Goal: Book appointment/travel/reservation

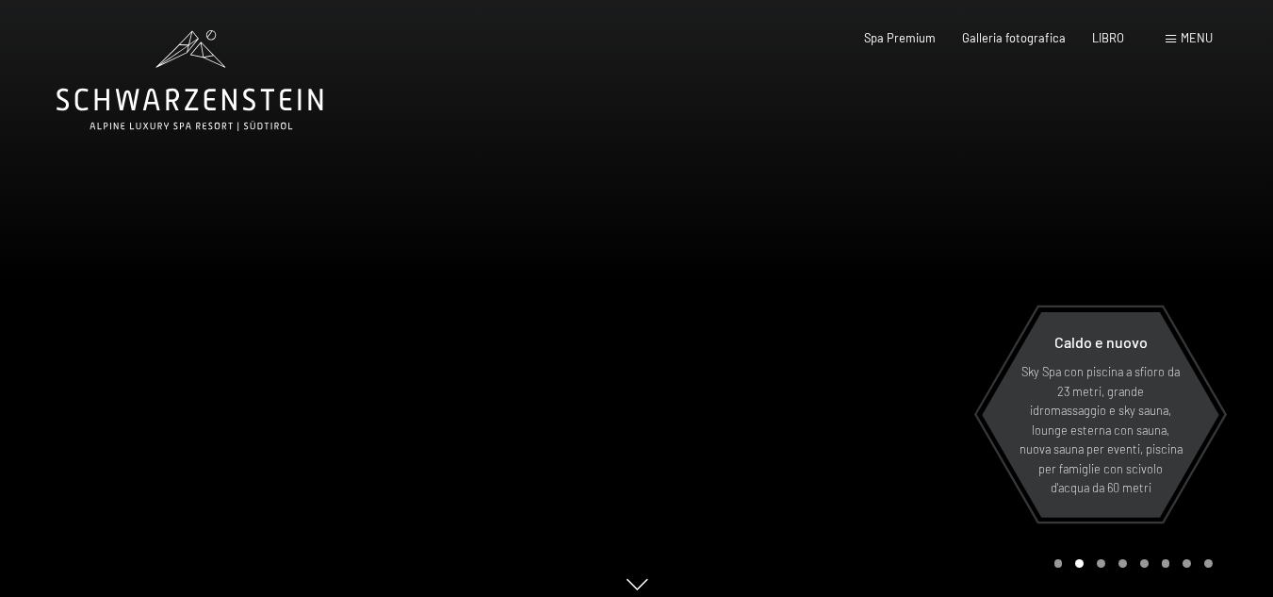
click at [1180, 238] on div at bounding box center [955, 306] width 637 height 613
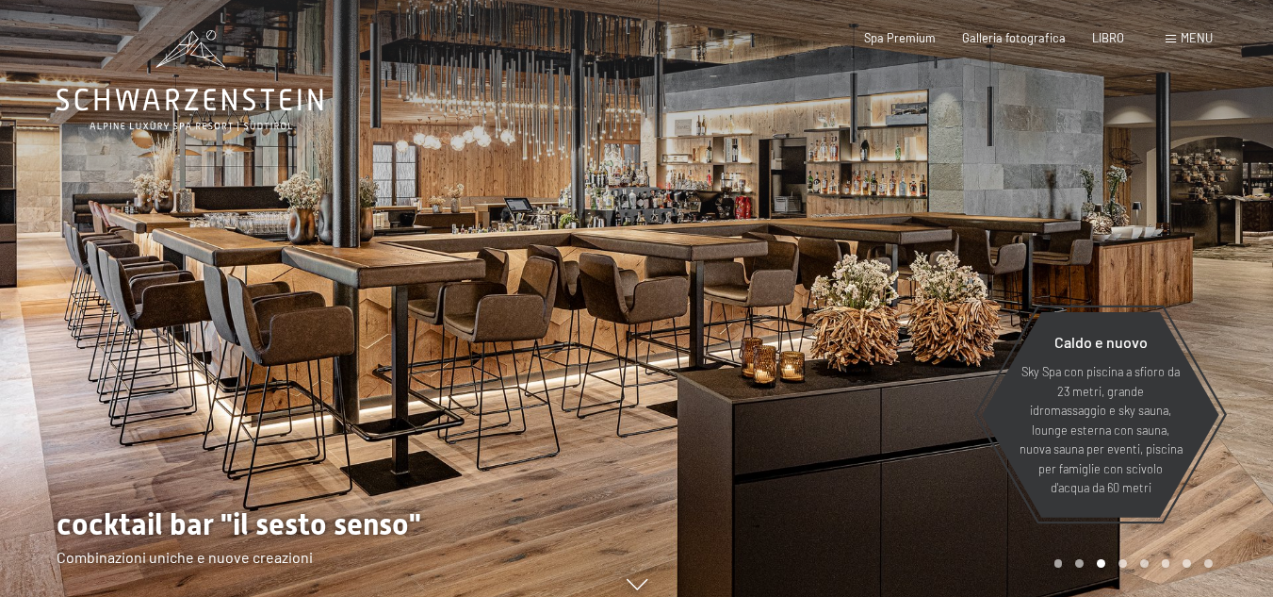
click at [1182, 236] on div at bounding box center [955, 306] width 637 height 613
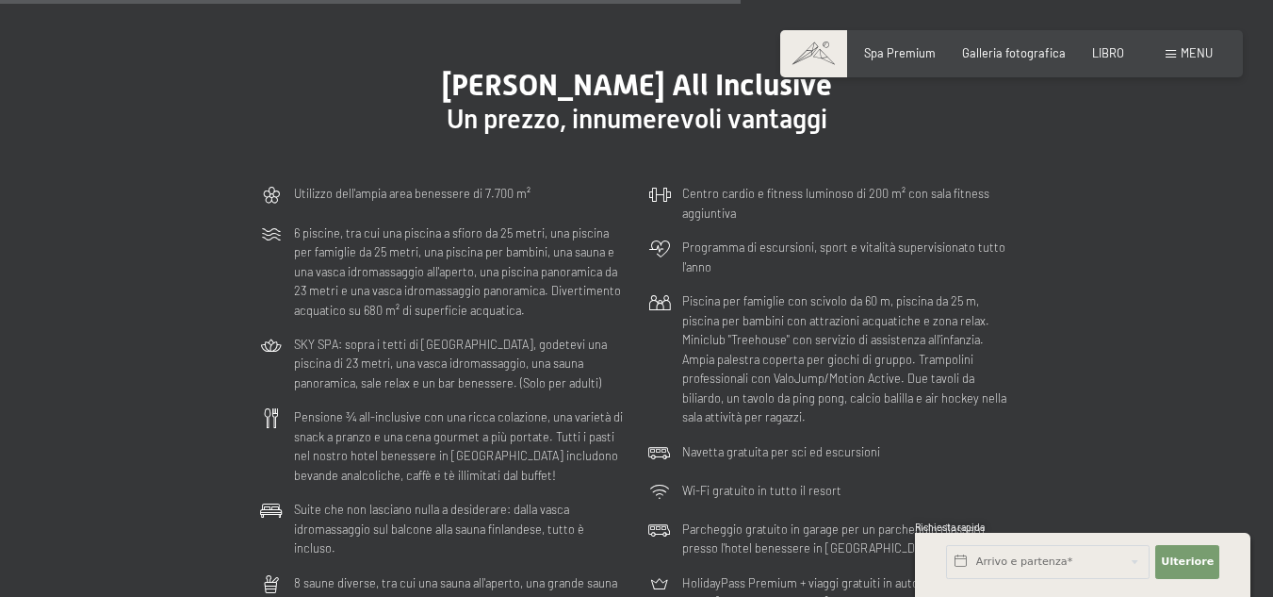
scroll to position [4241, 0]
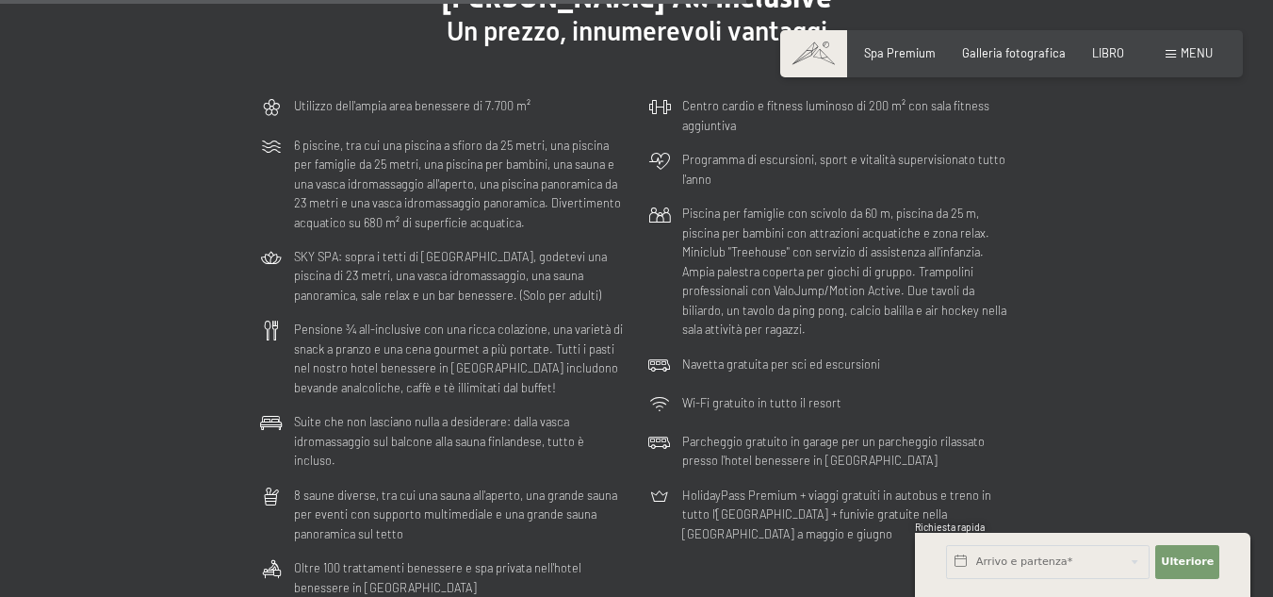
click at [1162, 55] on div "Libro Richieste Spa Premium Galleria fotografica LIBRO menu DI ESSO IT Buono Ga…" at bounding box center [1012, 53] width 402 height 17
click at [1185, 46] on font "menu" at bounding box center [1197, 52] width 32 height 15
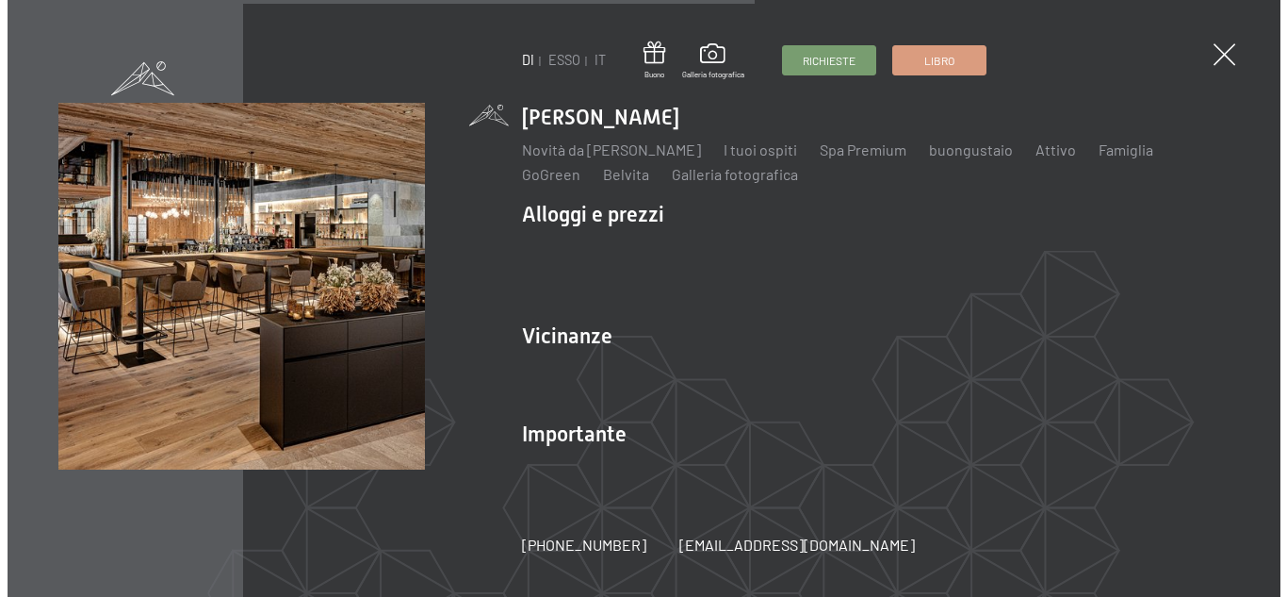
scroll to position [4272, 0]
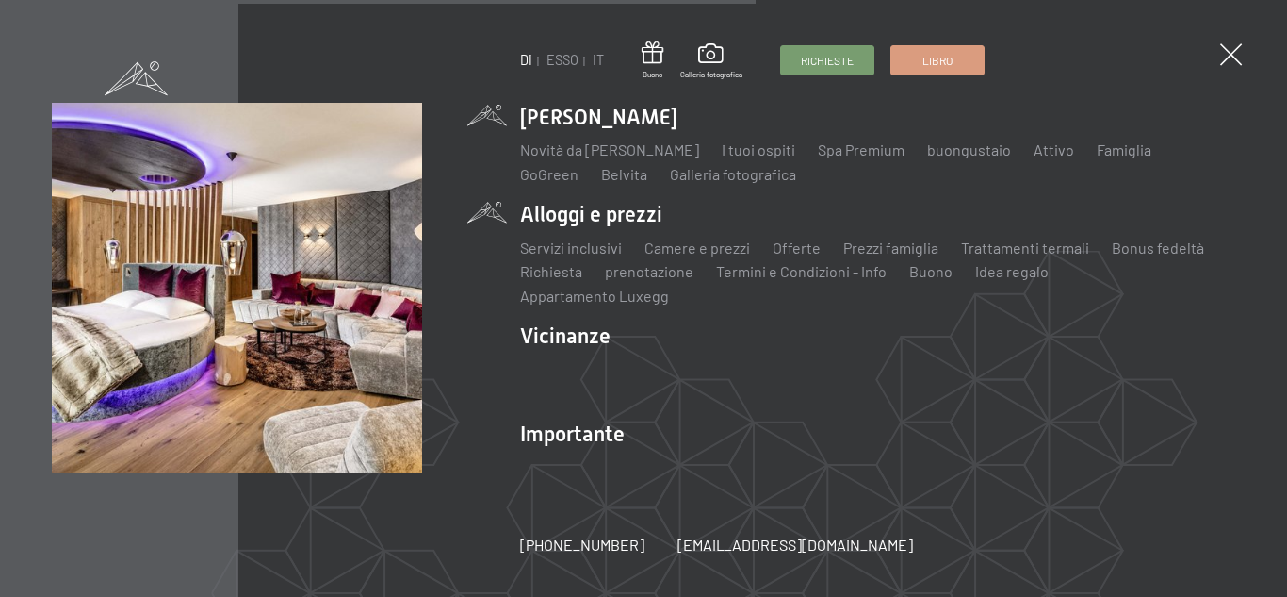
click at [545, 223] on li "Alloggi e prezzi Servizi inclusivi Camere e prezzi lista Offerte lista Prezzi f…" at bounding box center [877, 253] width 715 height 107
click at [900, 256] on font "Prezzi famiglia" at bounding box center [891, 247] width 95 height 18
click at [721, 254] on font "Camere e prezzi" at bounding box center [698, 247] width 106 height 18
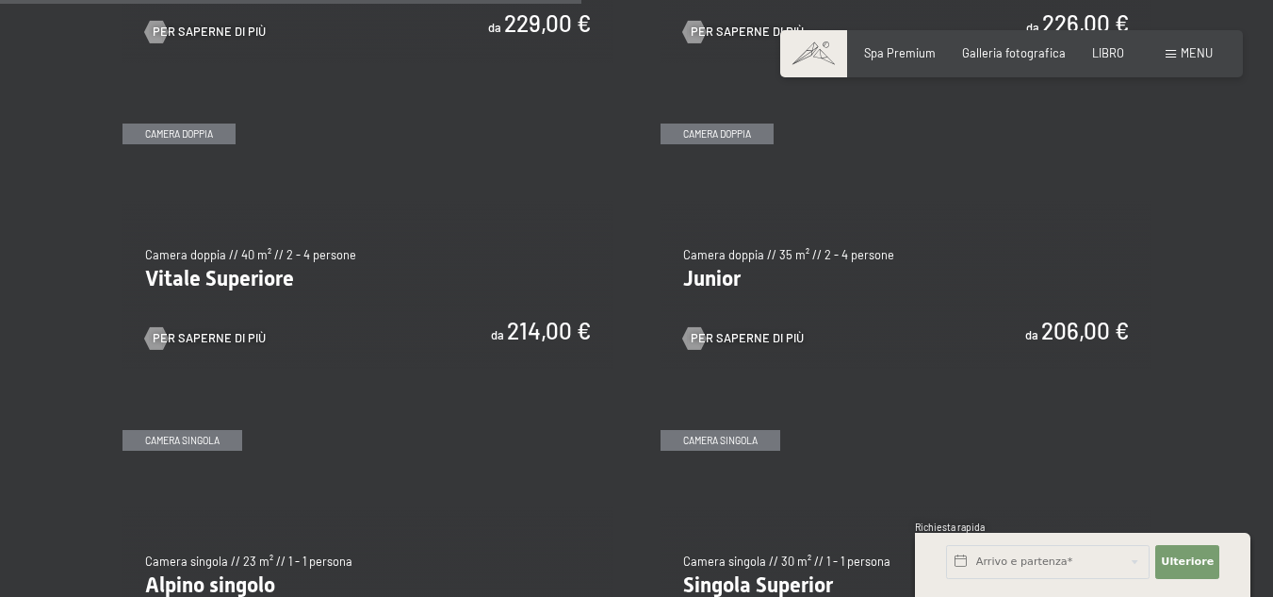
scroll to position [2168, 0]
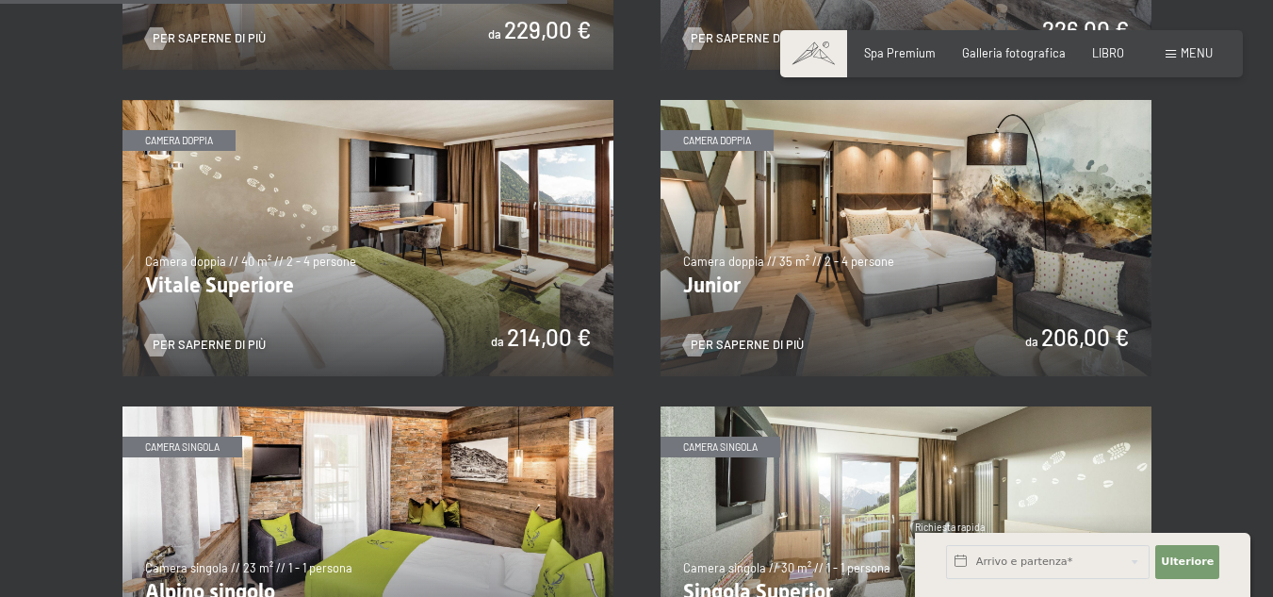
click at [902, 237] on img at bounding box center [906, 238] width 491 height 276
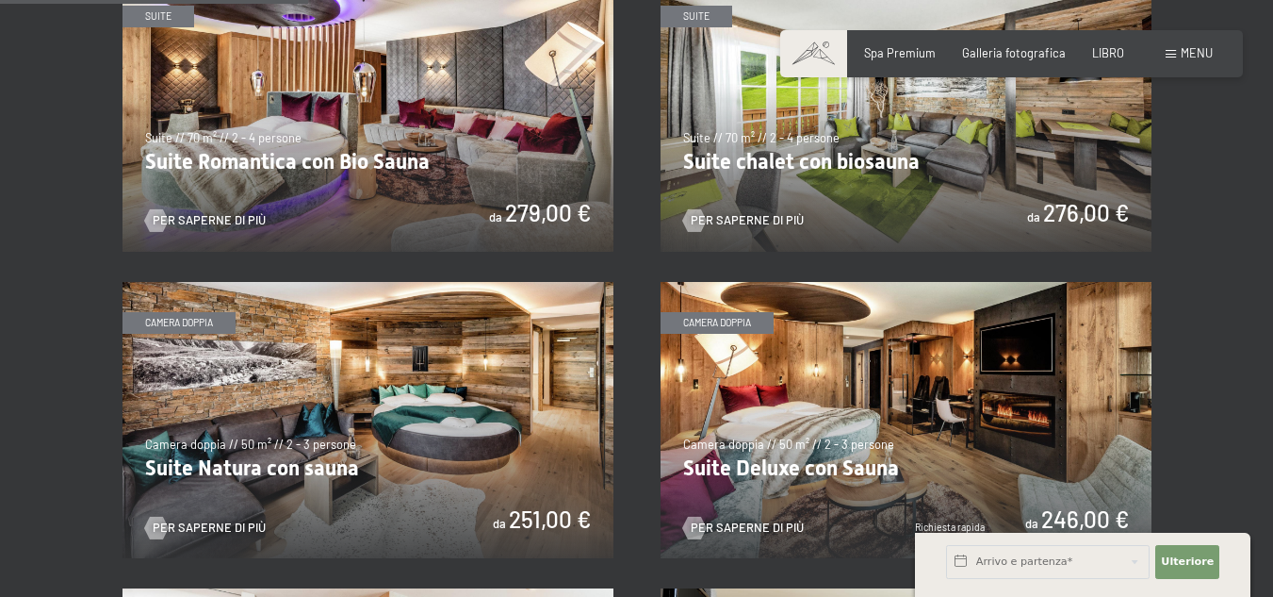
scroll to position [1131, 0]
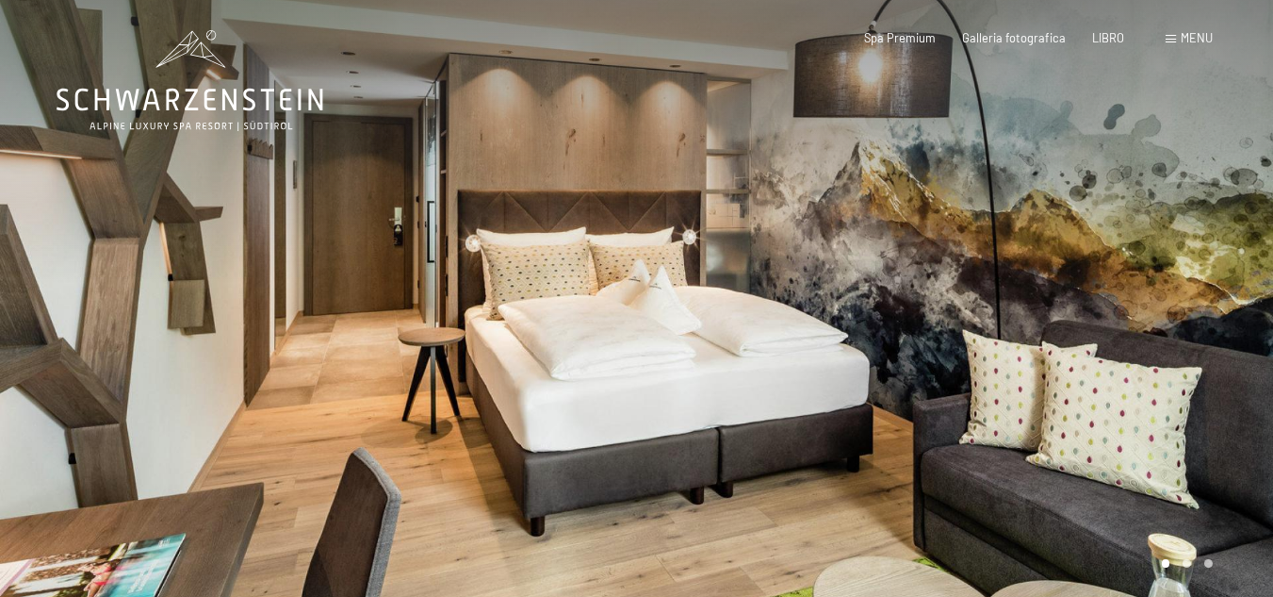
click at [1159, 248] on div at bounding box center [955, 306] width 637 height 613
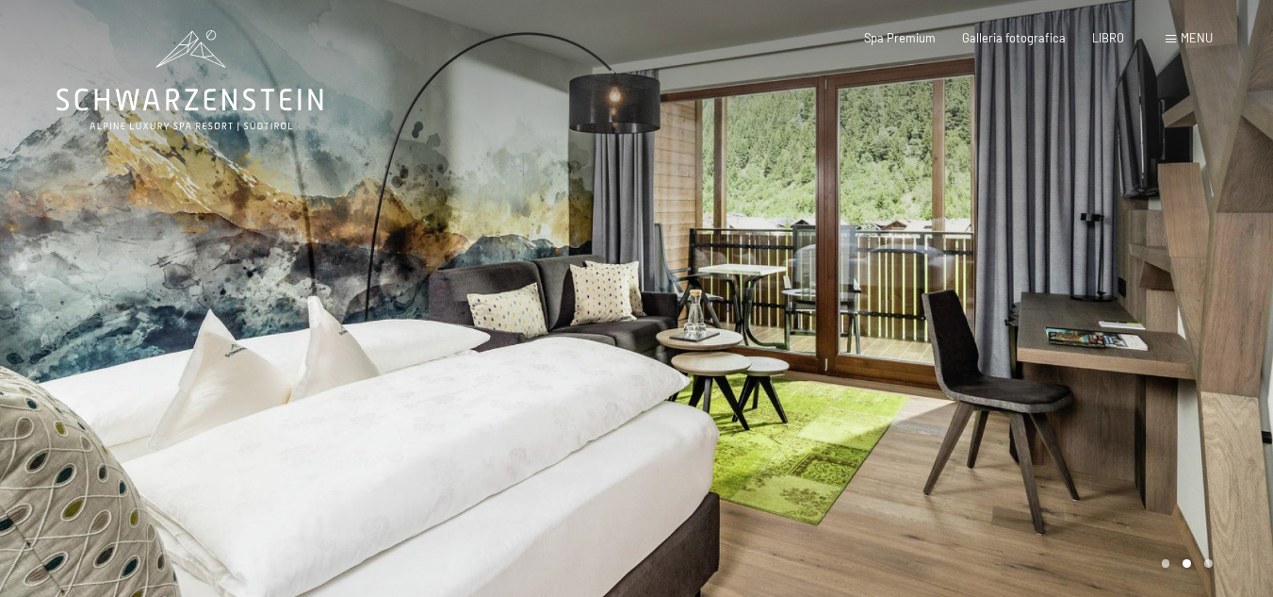
click at [1156, 251] on div at bounding box center [955, 306] width 637 height 613
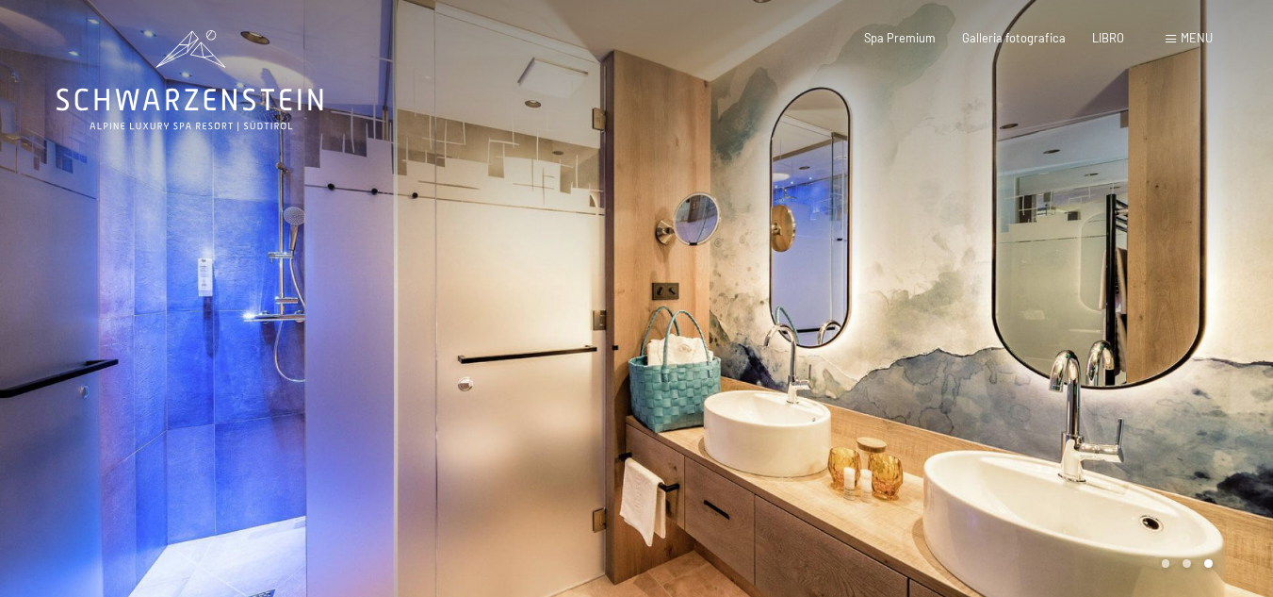
click at [1157, 249] on div at bounding box center [955, 306] width 637 height 613
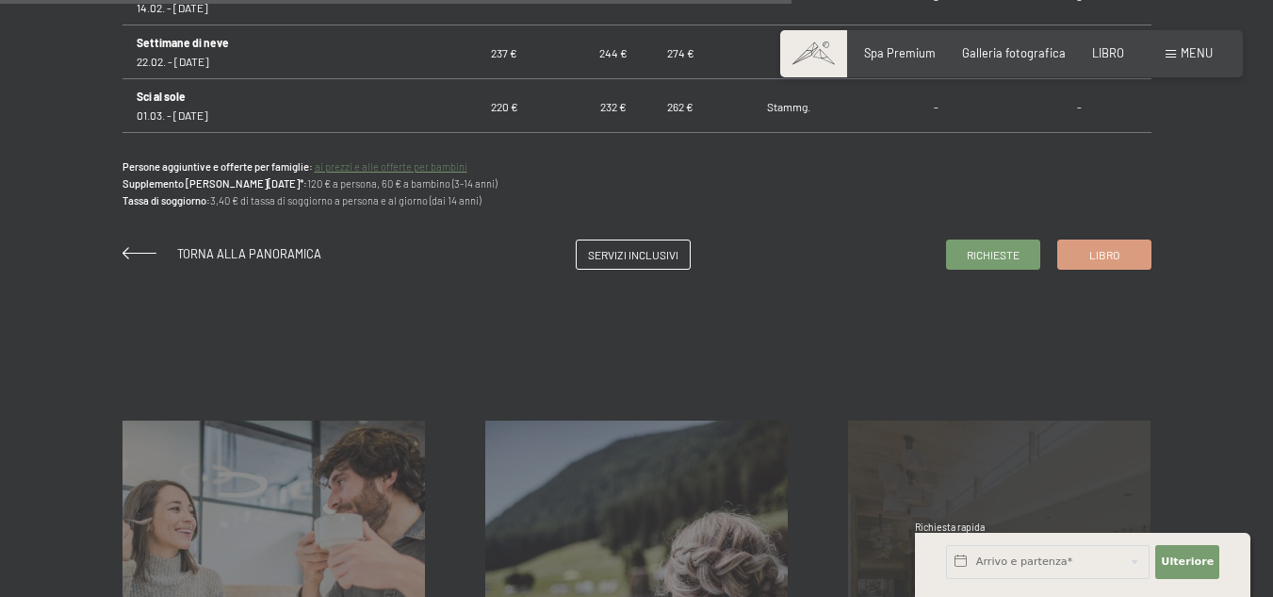
scroll to position [1414, 0]
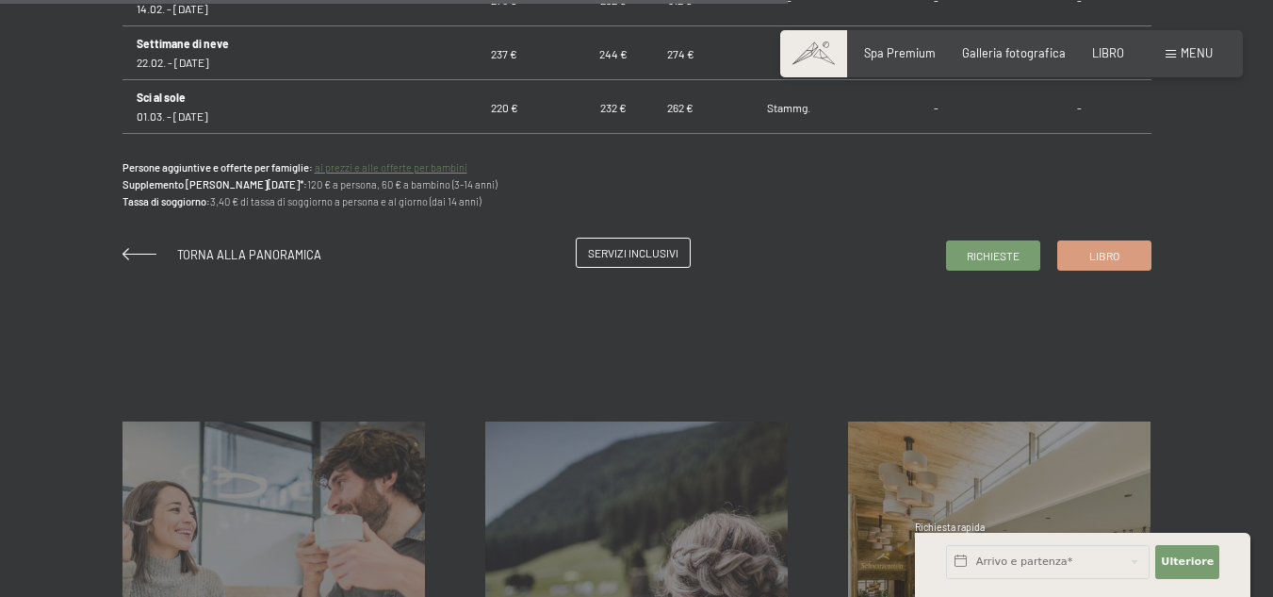
click at [638, 252] on font "Servizi inclusivi" at bounding box center [633, 252] width 90 height 13
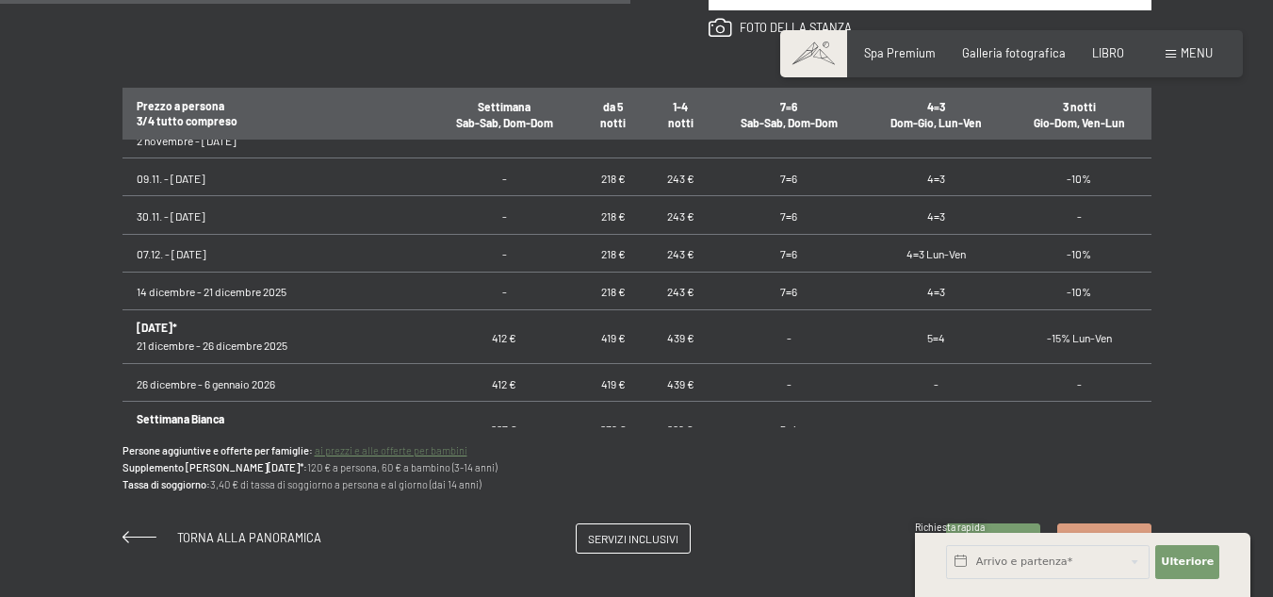
scroll to position [211, 0]
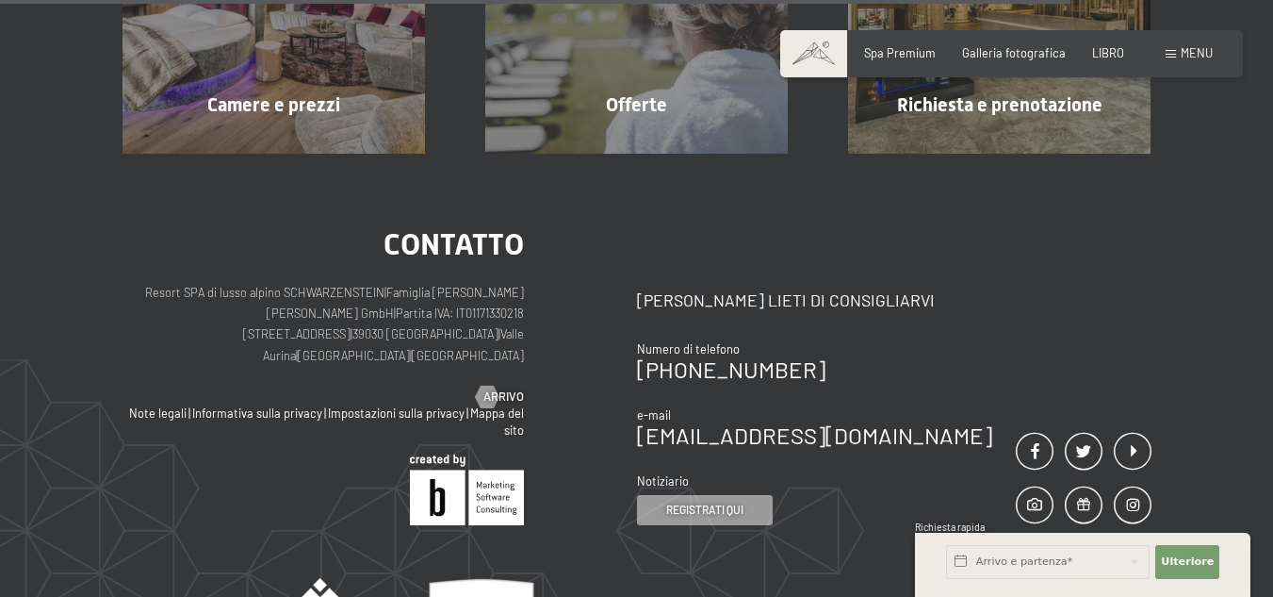
scroll to position [2545, 0]
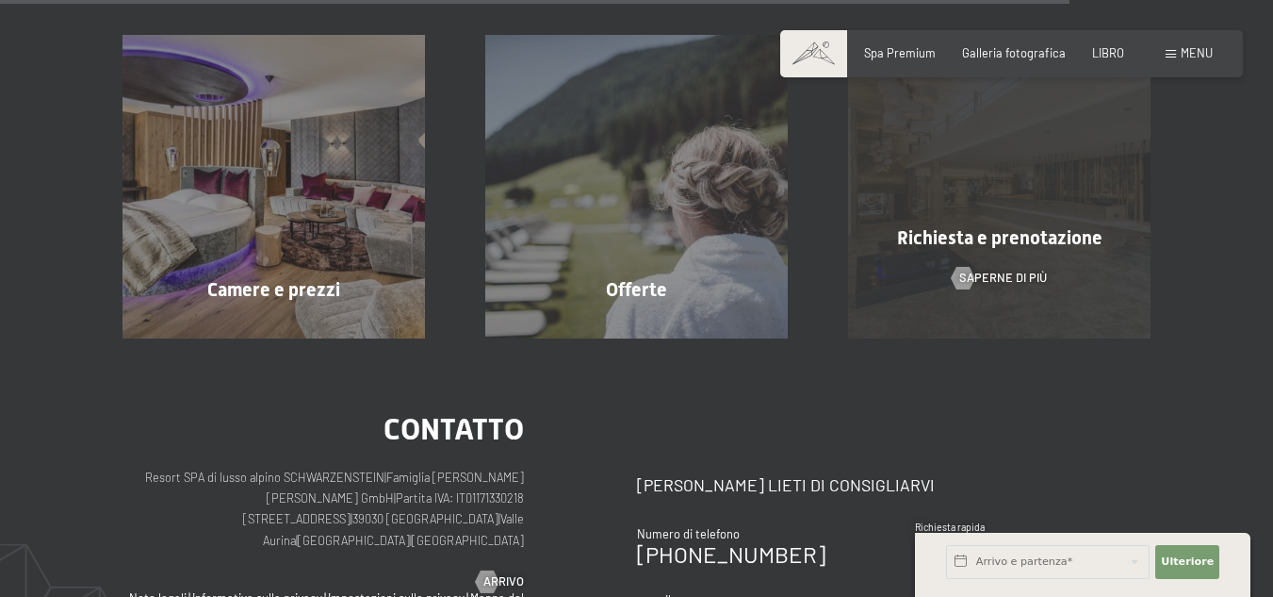
click at [1059, 218] on div "Richiesta e prenotazione Saperne di più" at bounding box center [999, 186] width 363 height 303
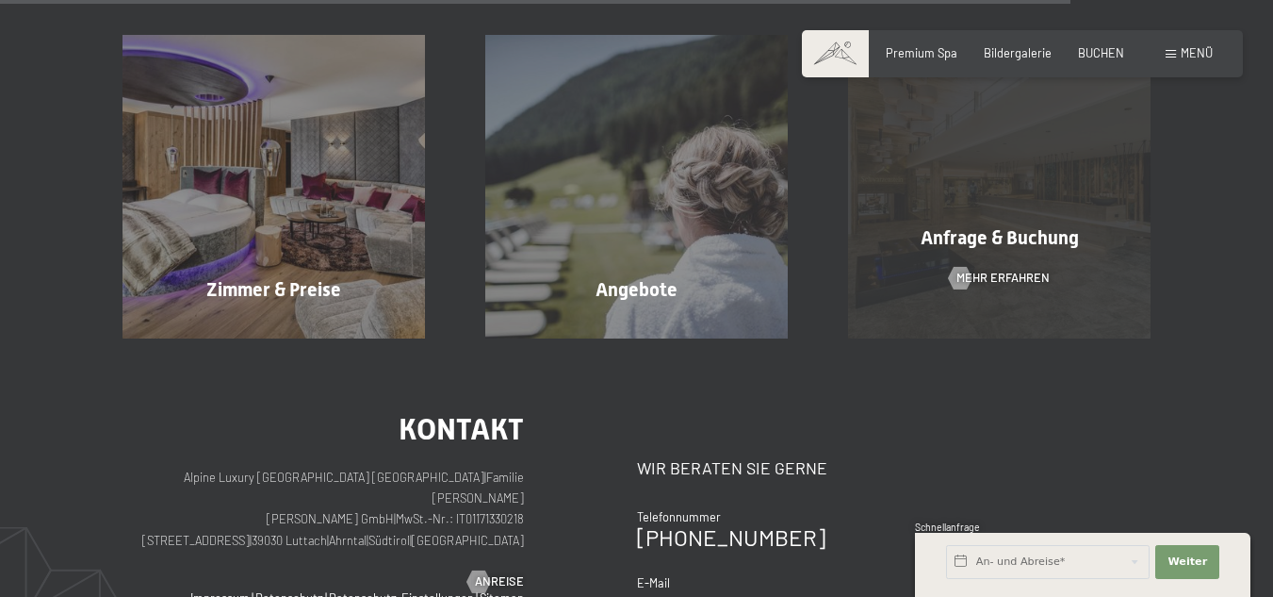
scroll to position [2536, 0]
